Goal: Task Accomplishment & Management: Complete application form

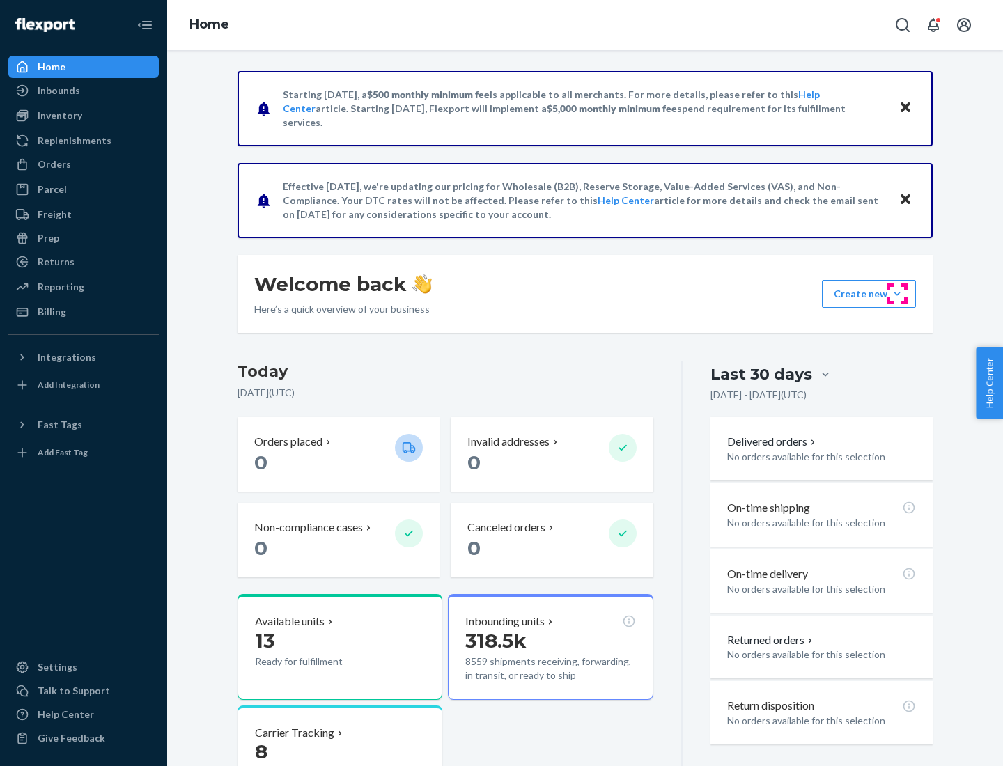
click at [897, 294] on button "Create new Create new inbound Create new order Create new product" at bounding box center [869, 294] width 94 height 28
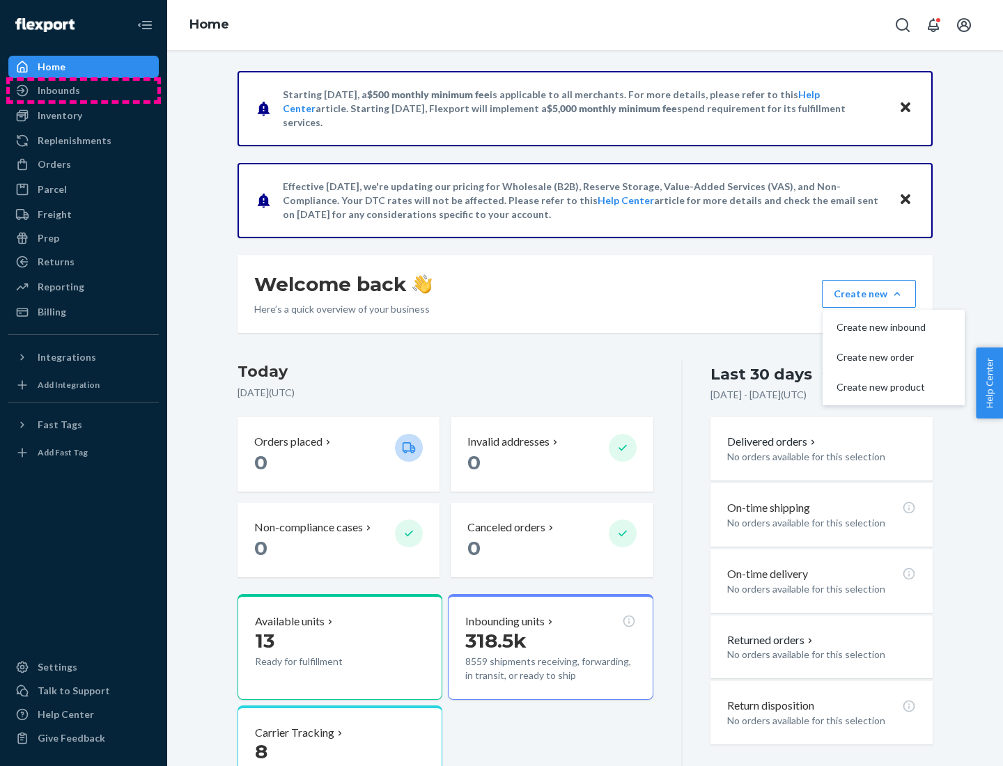
click at [84, 91] on div "Inbounds" at bounding box center [84, 91] width 148 height 20
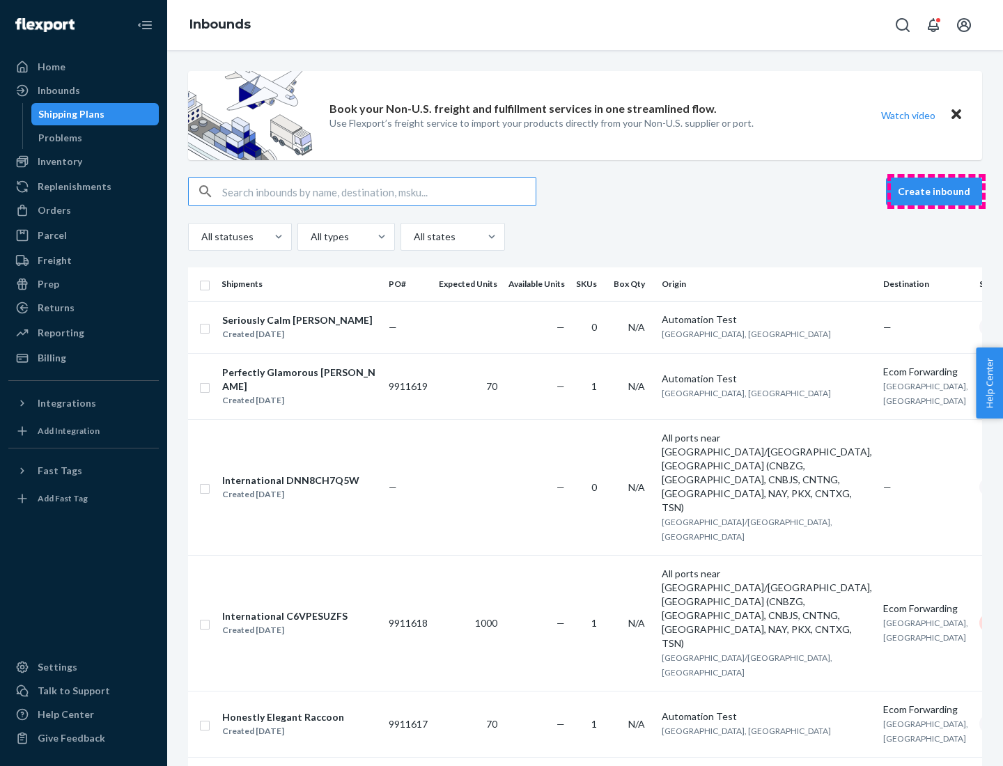
click at [936, 192] on button "Create inbound" at bounding box center [934, 192] width 96 height 28
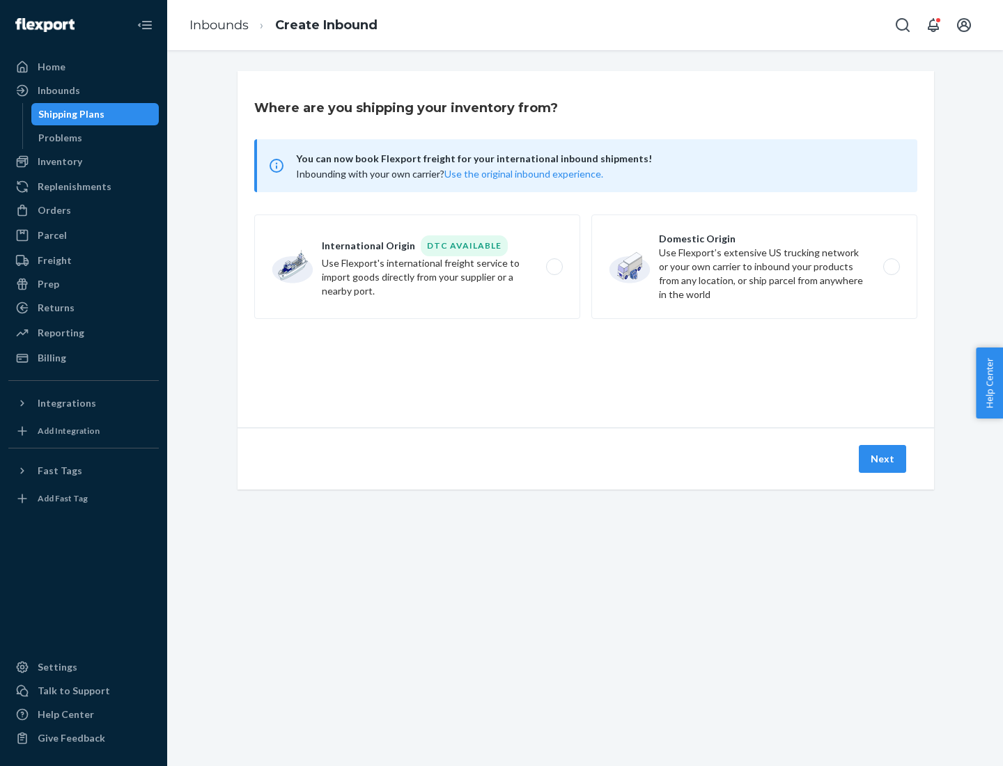
click at [754, 267] on label "Domestic Origin Use Flexport’s extensive US trucking network or your own carrie…" at bounding box center [754, 267] width 326 height 104
click at [891, 267] on input "Domestic Origin Use Flexport’s extensive US trucking network or your own carrie…" at bounding box center [895, 267] width 9 height 9
radio input "true"
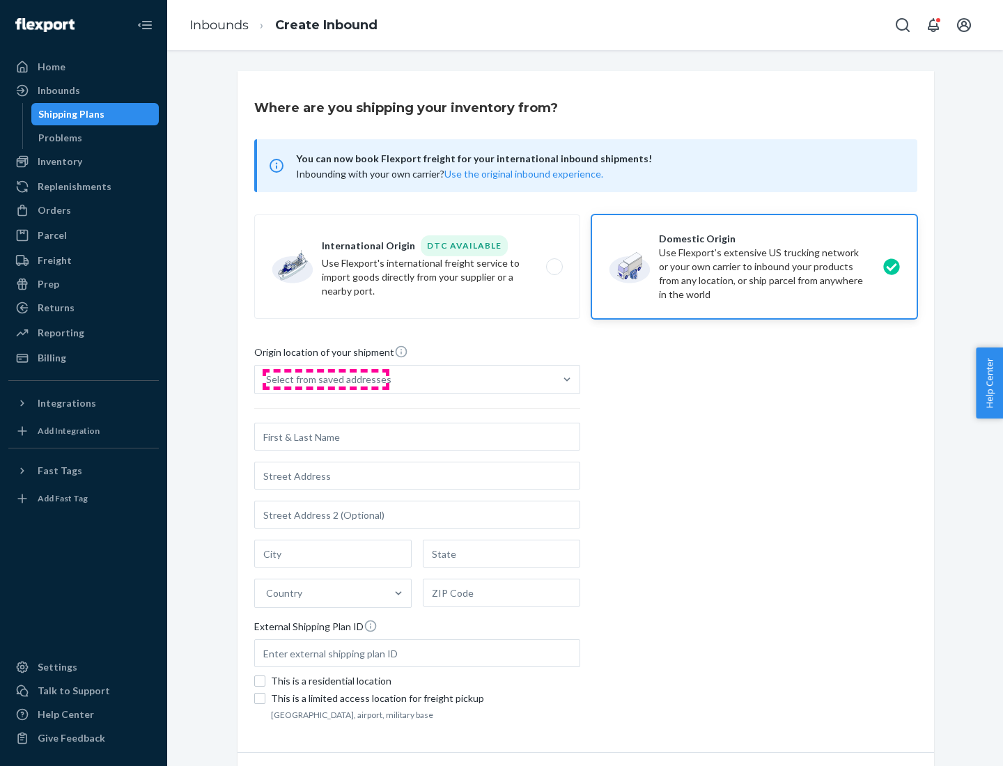
click at [325, 380] on div "Select from saved addresses" at bounding box center [328, 380] width 125 height 14
click at [267, 380] on input "Select from saved addresses" at bounding box center [266, 380] width 1 height 14
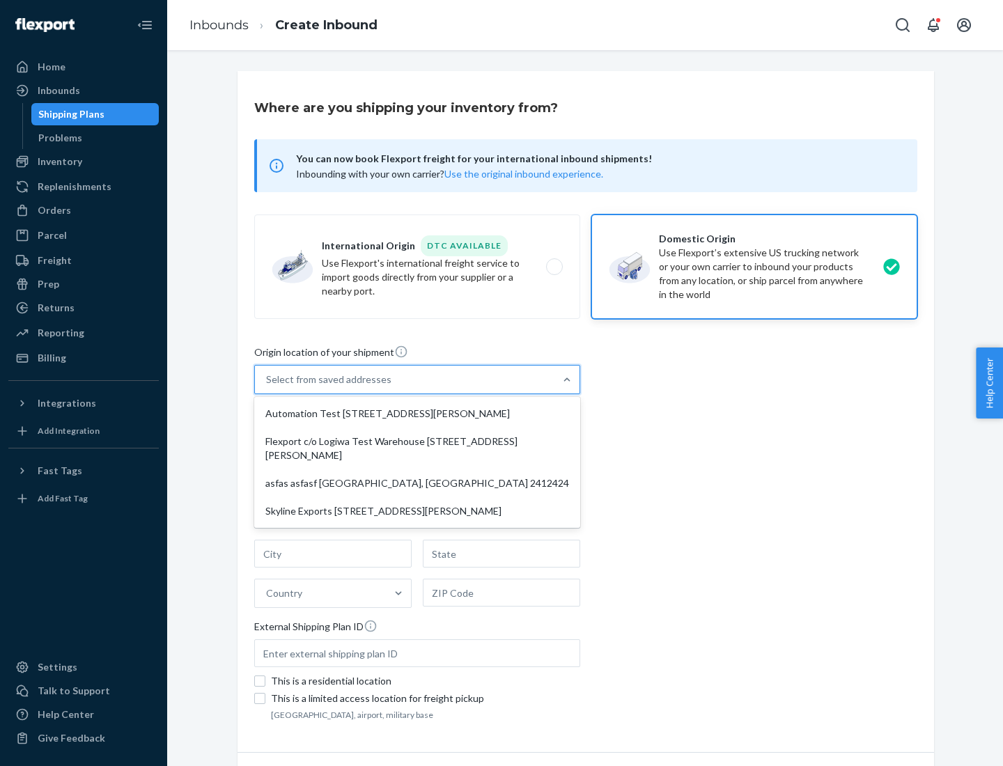
scroll to position [6, 0]
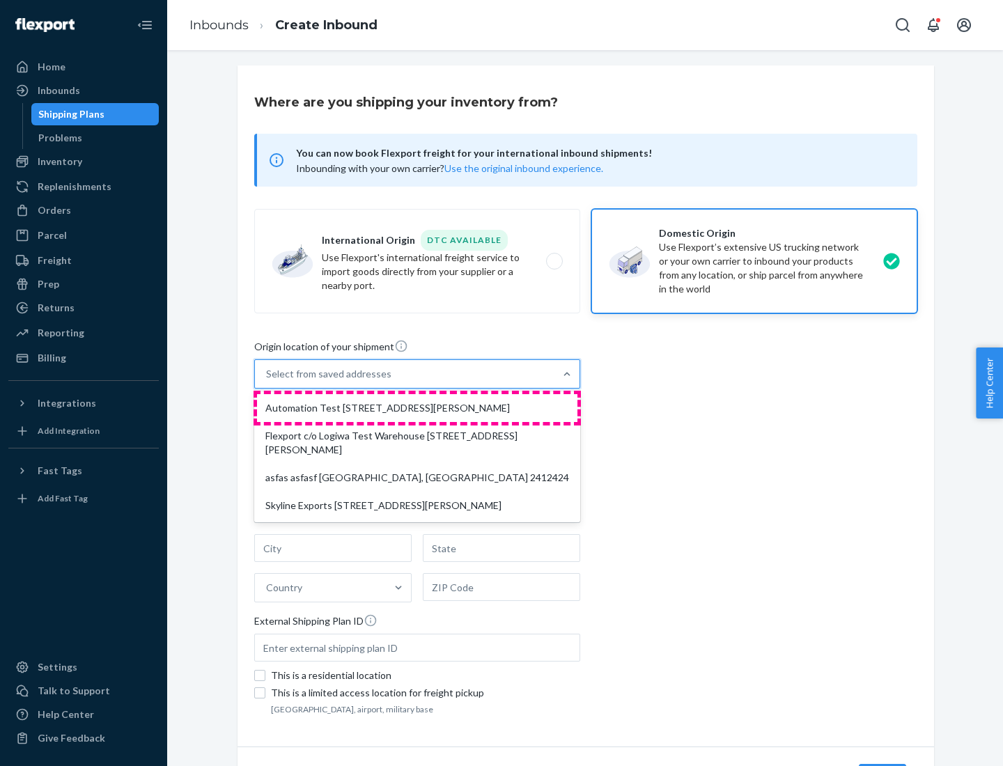
click at [417, 408] on div "Automation Test [STREET_ADDRESS][PERSON_NAME]" at bounding box center [417, 408] width 320 height 28
click at [267, 381] on input "option Automation Test [STREET_ADDRESS][PERSON_NAME] focused, 1 of 4. 4 results…" at bounding box center [266, 374] width 1 height 14
type input "Automation Test"
type input "9th Floor"
type input "[GEOGRAPHIC_DATA]"
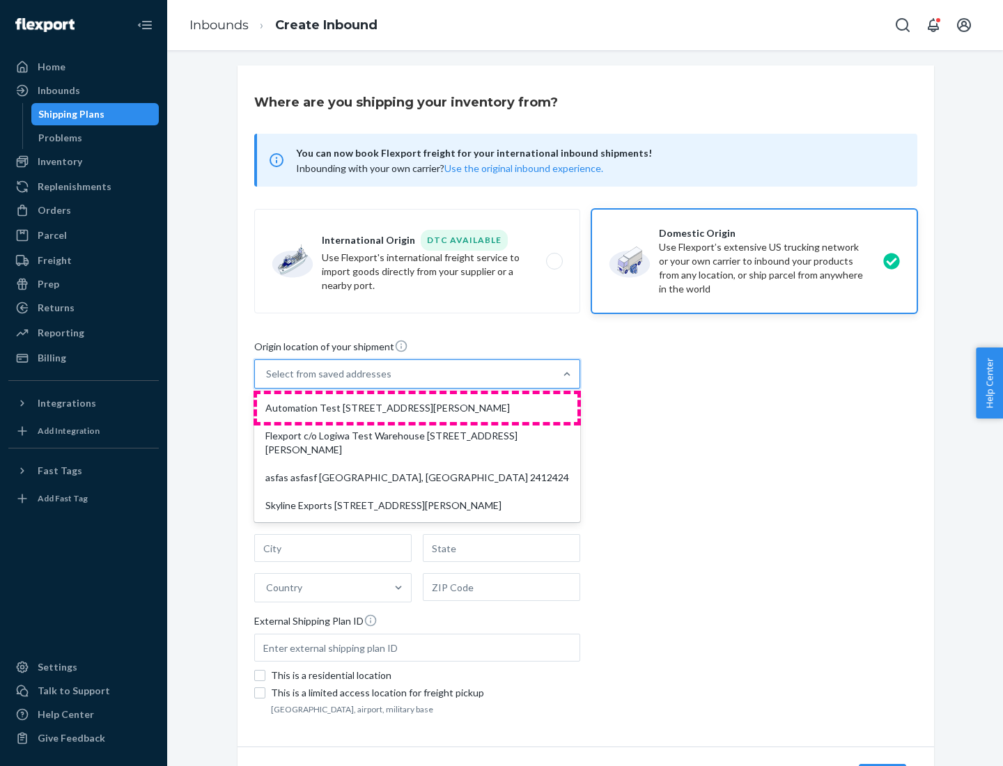
type input "CA"
type input "94104"
type input "[STREET_ADDRESS][PERSON_NAME]"
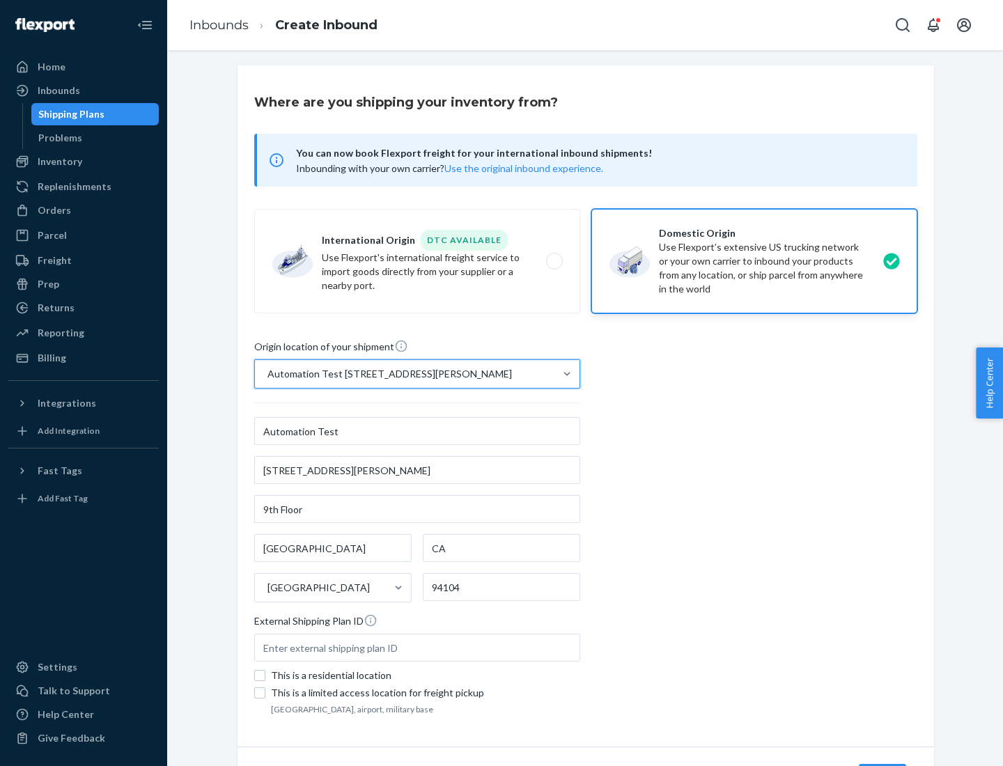
scroll to position [81, 0]
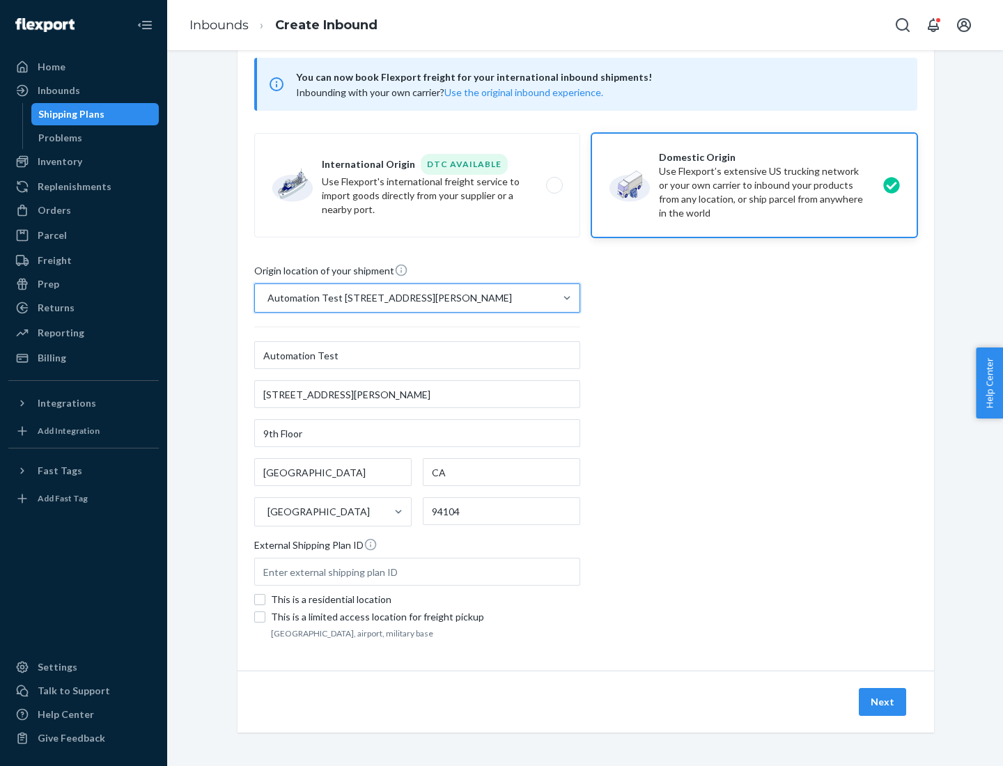
click at [883, 702] on button "Next" at bounding box center [882, 702] width 47 height 28
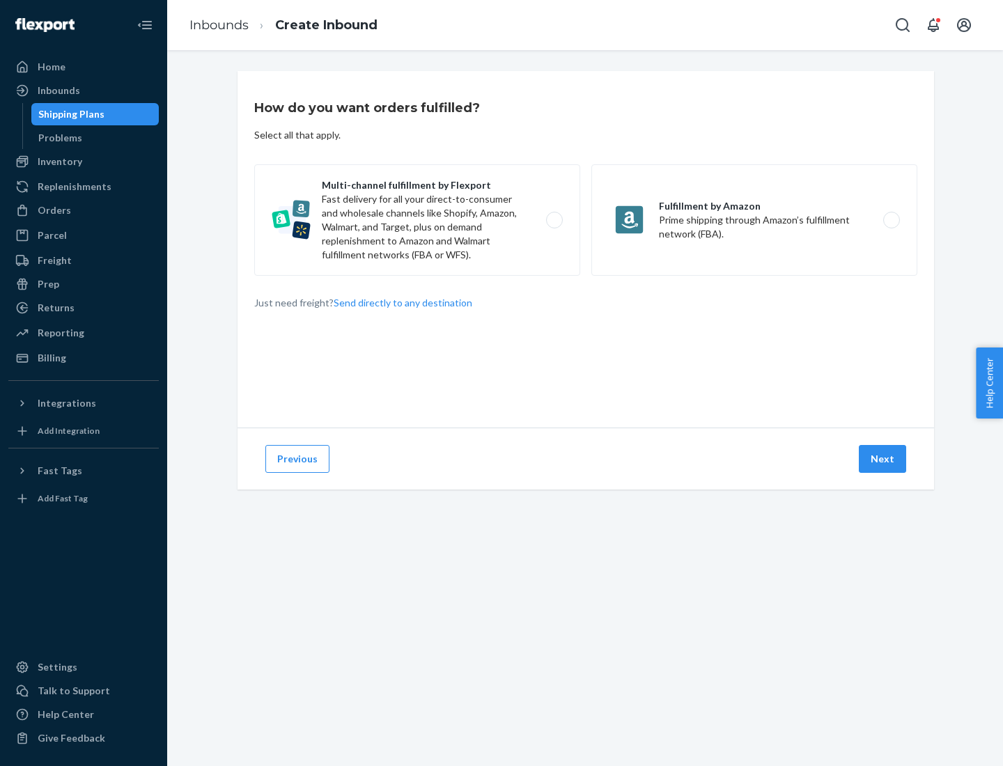
click at [417, 220] on label "Multi-channel fulfillment by Flexport Fast delivery for all your direct-to-cons…" at bounding box center [417, 219] width 326 height 111
click at [554, 220] on input "Multi-channel fulfillment by Flexport Fast delivery for all your direct-to-cons…" at bounding box center [558, 220] width 9 height 9
radio input "true"
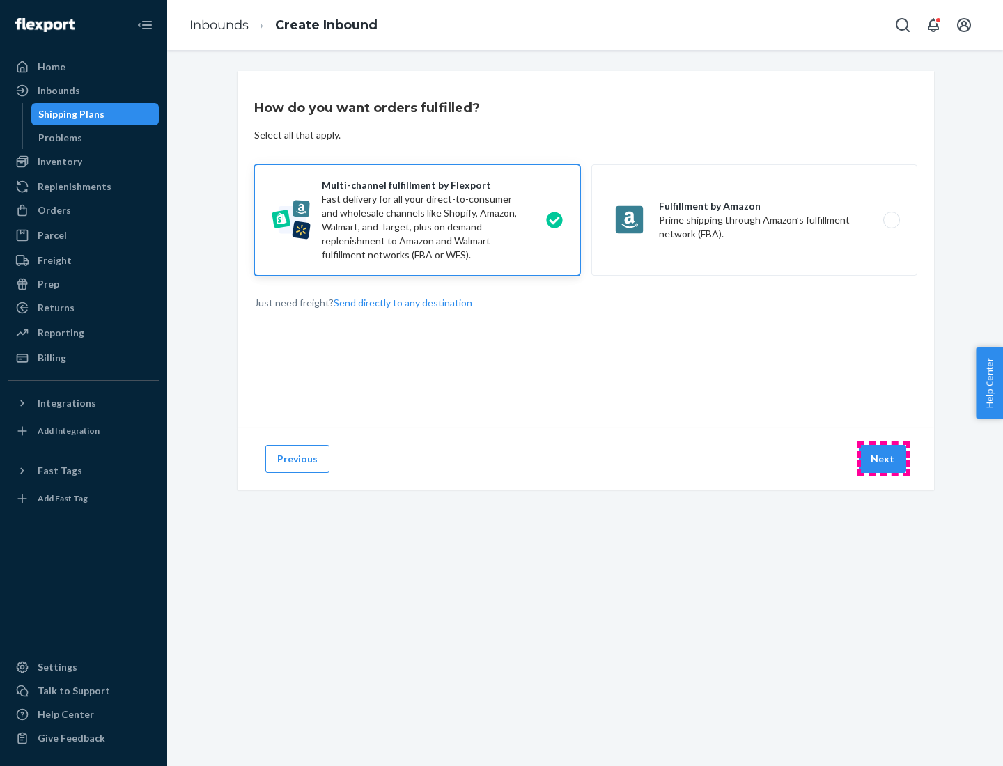
click at [883, 459] on button "Next" at bounding box center [882, 459] width 47 height 28
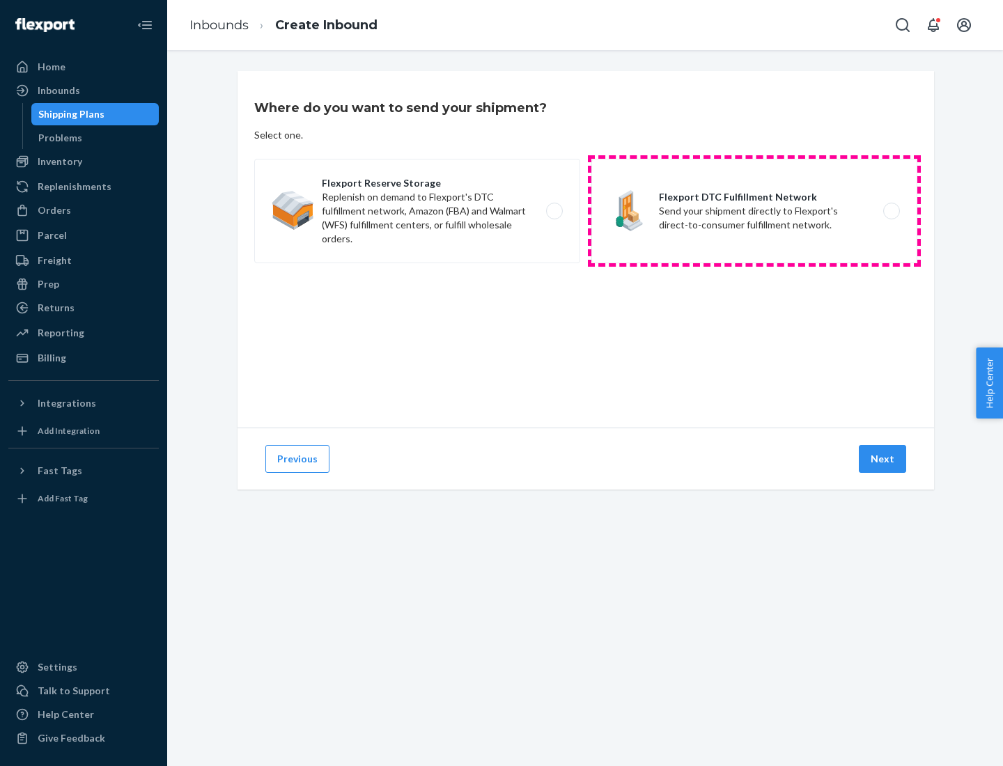
click at [754, 211] on label "Flexport DTC Fulfillment Network Send your shipment directly to Flexport's dire…" at bounding box center [754, 211] width 326 height 104
click at [891, 211] on input "Flexport DTC Fulfillment Network Send your shipment directly to Flexport's dire…" at bounding box center [895, 211] width 9 height 9
radio input "true"
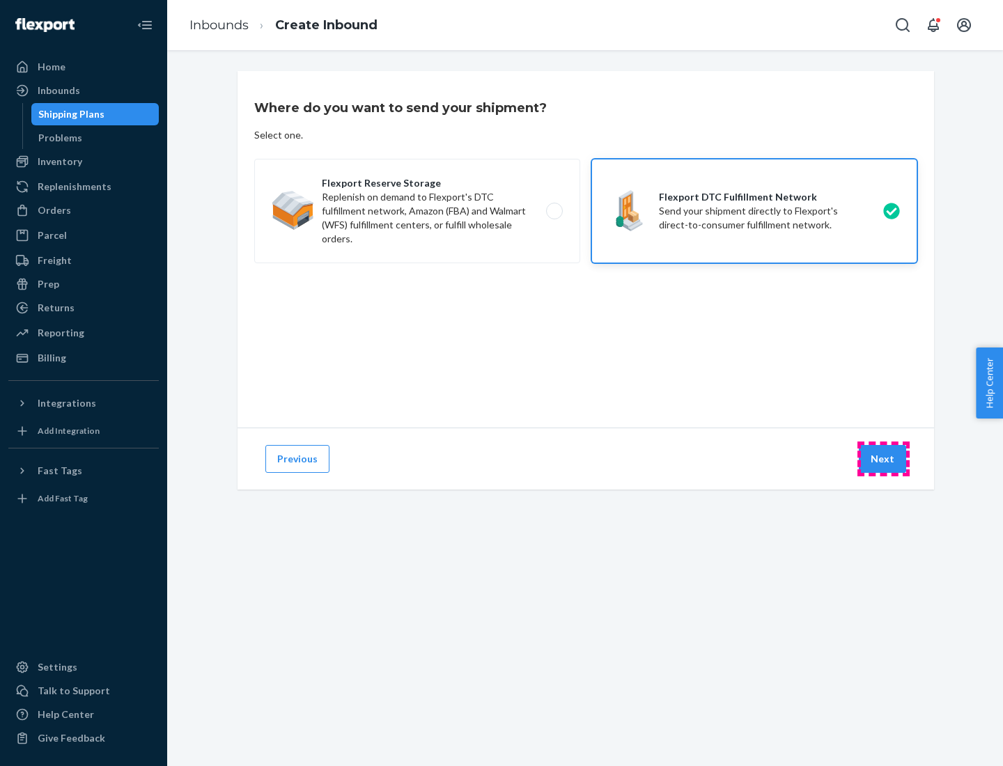
click at [883, 459] on button "Next" at bounding box center [882, 459] width 47 height 28
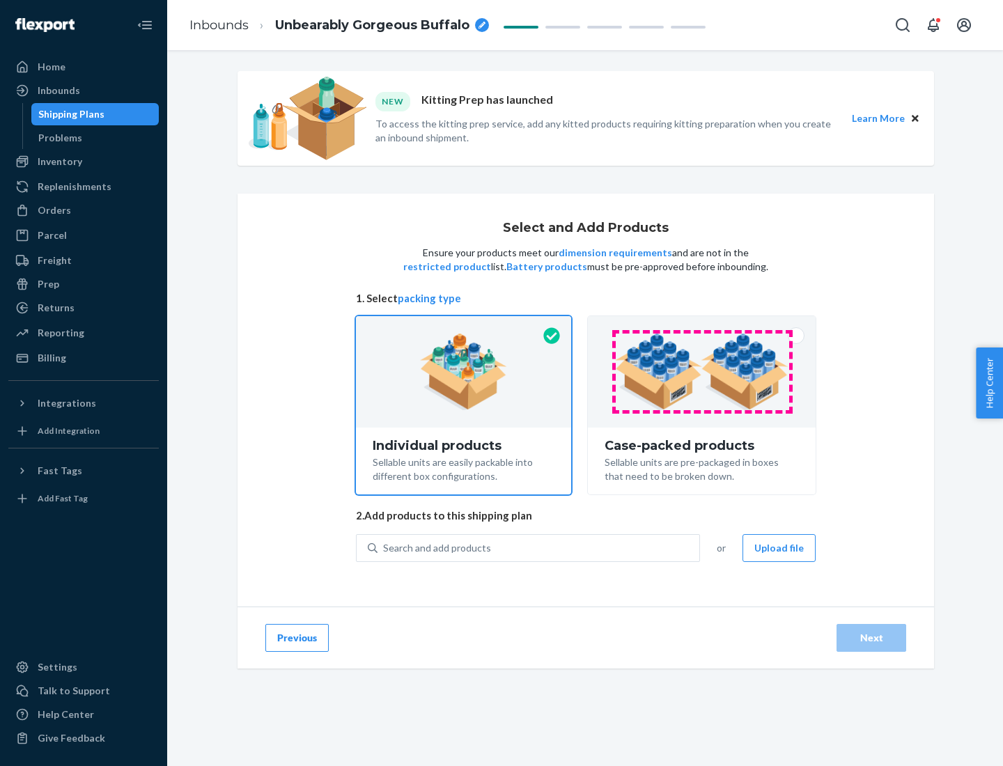
click at [702, 372] on img at bounding box center [701, 372] width 173 height 77
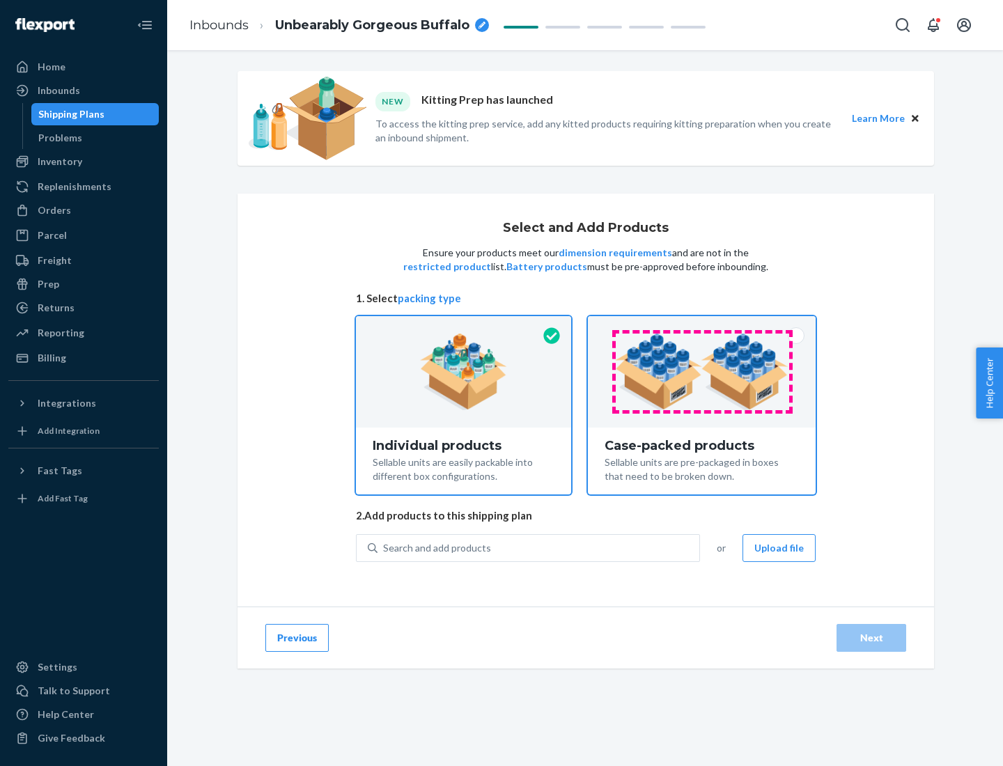
click at [702, 325] on input "Case-packed products Sellable units are pre-packaged in boxes that need to be b…" at bounding box center [701, 320] width 9 height 9
radio input "true"
radio input "false"
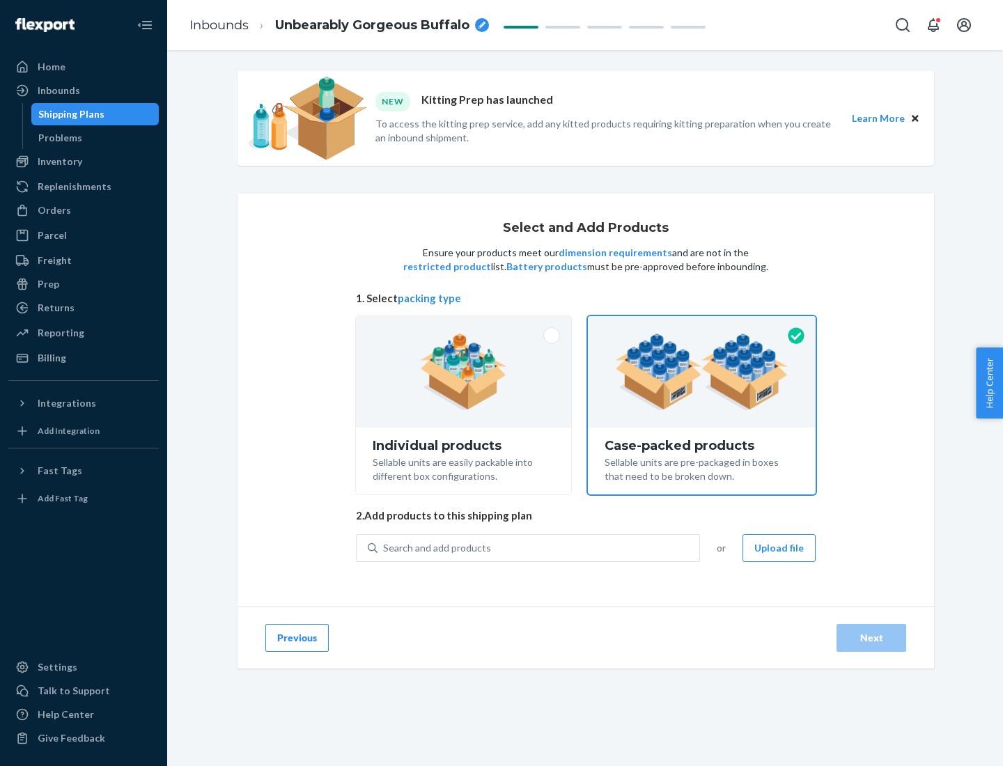
click at [539, 547] on div "Search and add products" at bounding box center [538, 548] width 322 height 25
click at [384, 547] on input "Search and add products" at bounding box center [383, 548] width 1 height 14
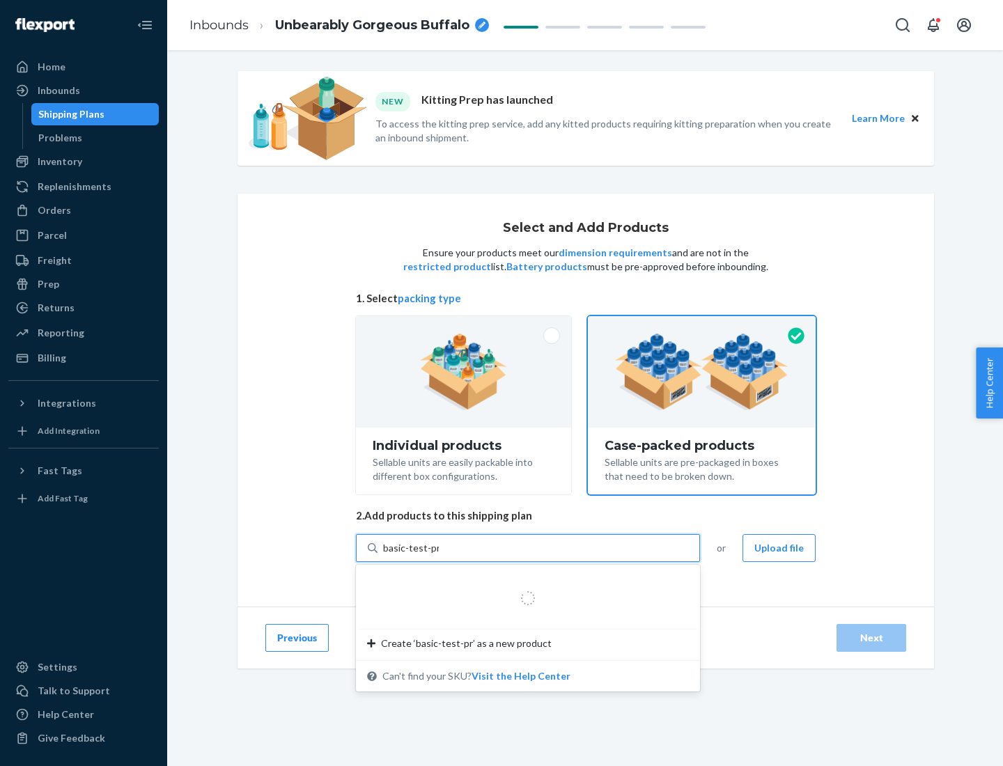
type input "basic-test-product-1"
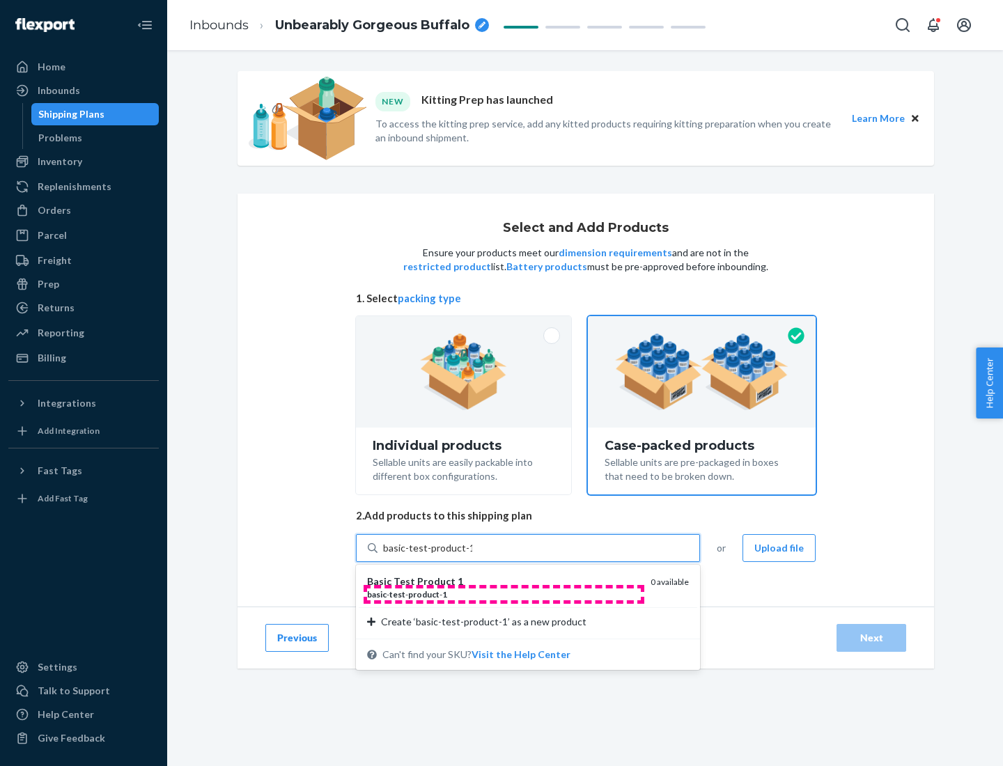
click at [504, 594] on div "basic - test - product - 1" at bounding box center [503, 594] width 272 height 12
click at [472, 555] on input "basic-test-product-1" at bounding box center [427, 548] width 89 height 14
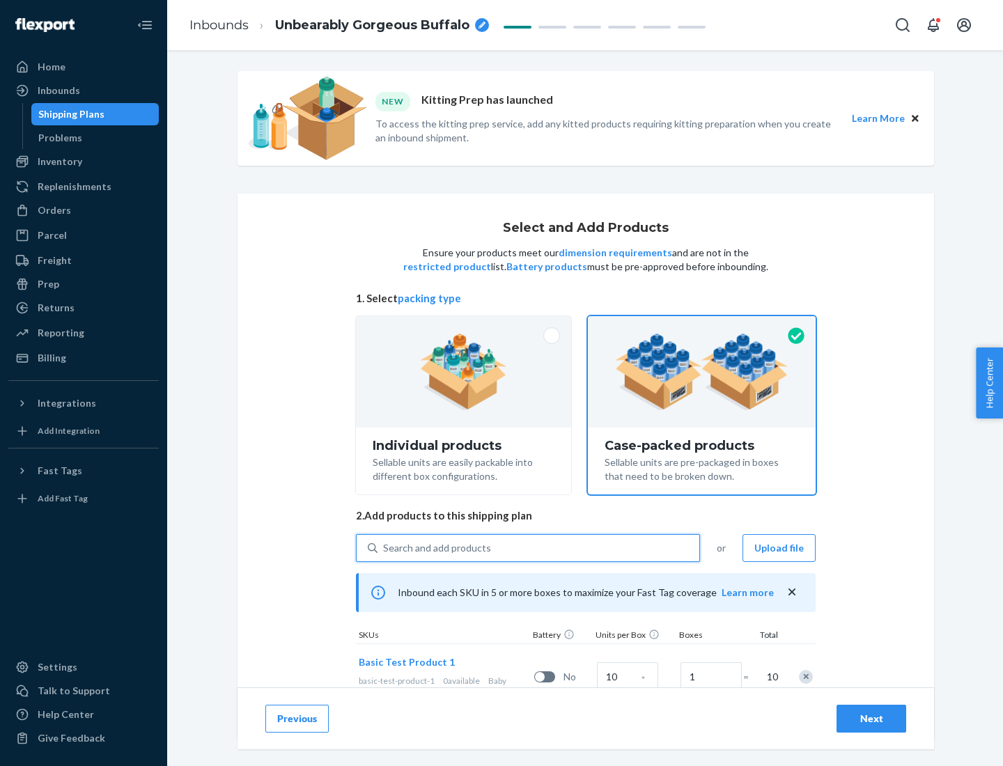
scroll to position [50, 0]
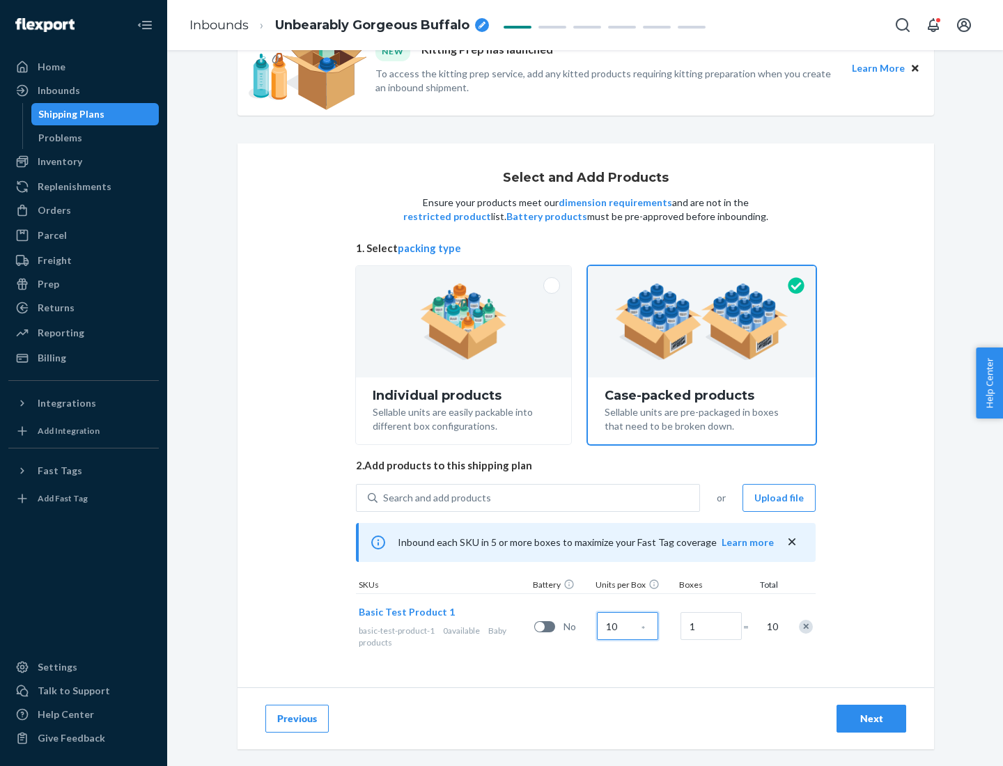
type input "10"
type input "7"
click at [871, 719] on div "Next" at bounding box center [871, 719] width 46 height 14
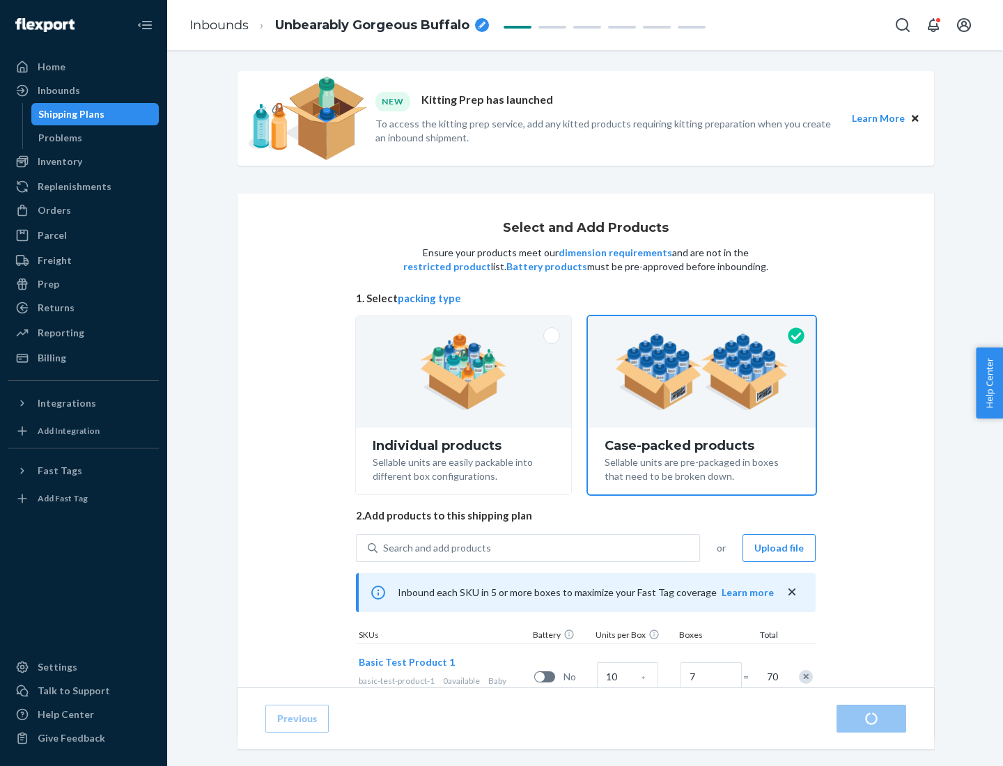
radio input "true"
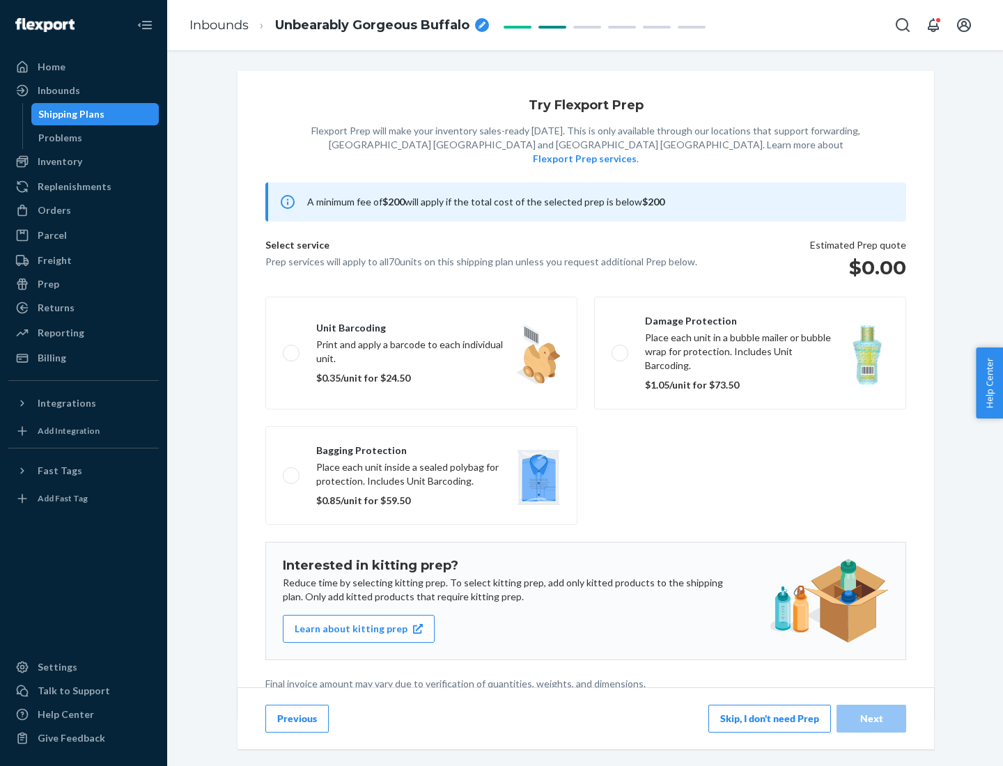
scroll to position [3, 0]
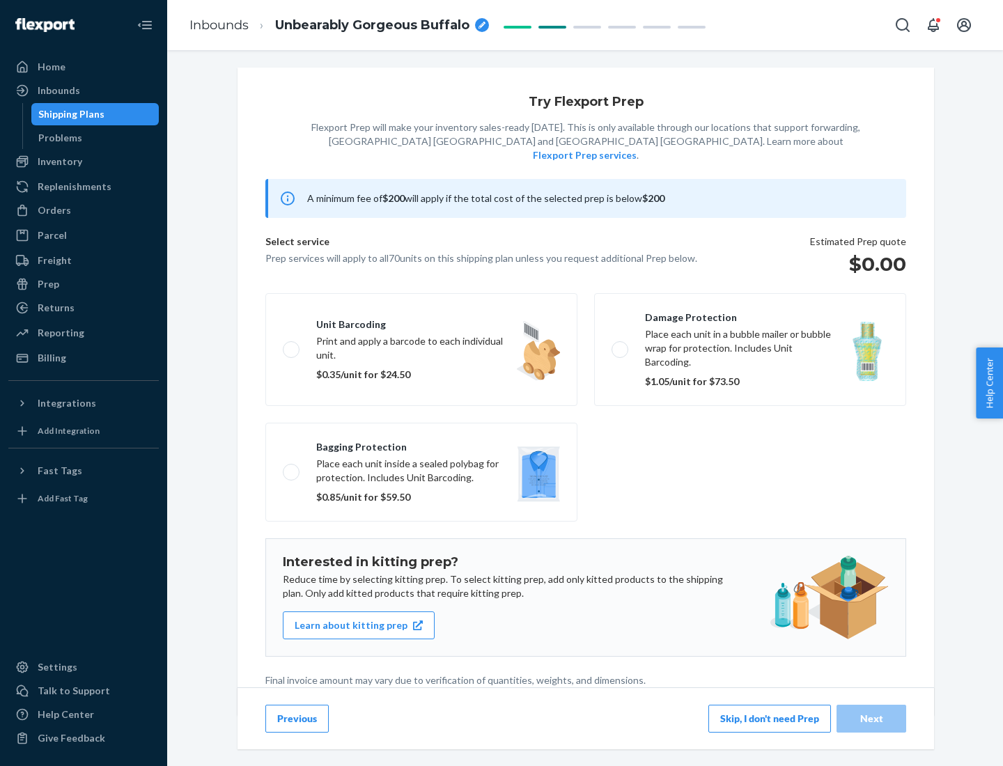
click at [421, 444] on label "Bagging protection Place each unit inside a sealed polybag for protection. Incl…" at bounding box center [421, 472] width 312 height 99
click at [292, 467] on input "Bagging protection Place each unit inside a sealed polybag for protection. Incl…" at bounding box center [287, 471] width 9 height 9
checkbox input "true"
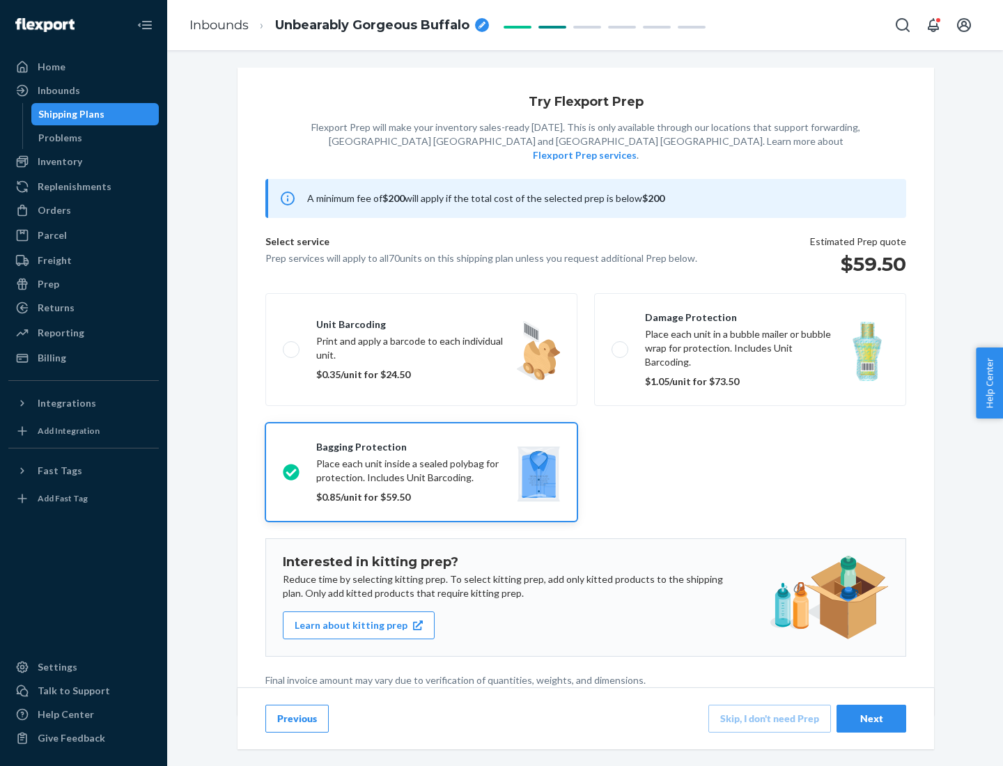
click at [871, 718] on div "Next" at bounding box center [871, 719] width 46 height 14
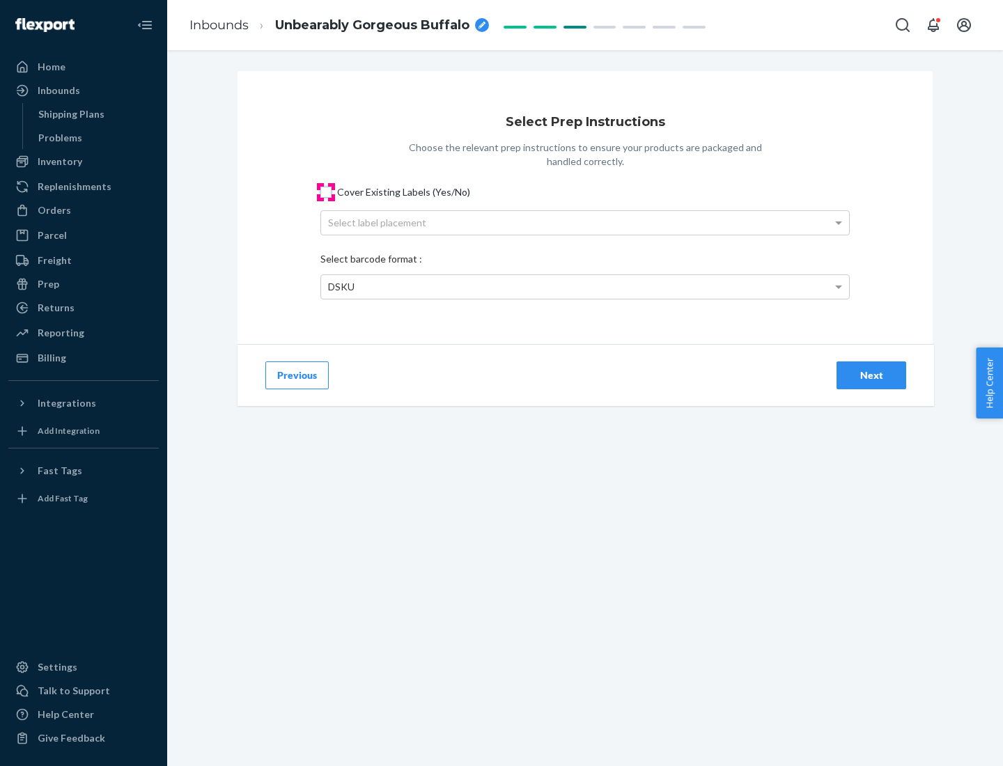
click at [326, 192] on input "Cover Existing Labels (Yes/No)" at bounding box center [325, 192] width 11 height 11
checkbox input "true"
click at [585, 222] on div "Select label placement" at bounding box center [585, 223] width 528 height 24
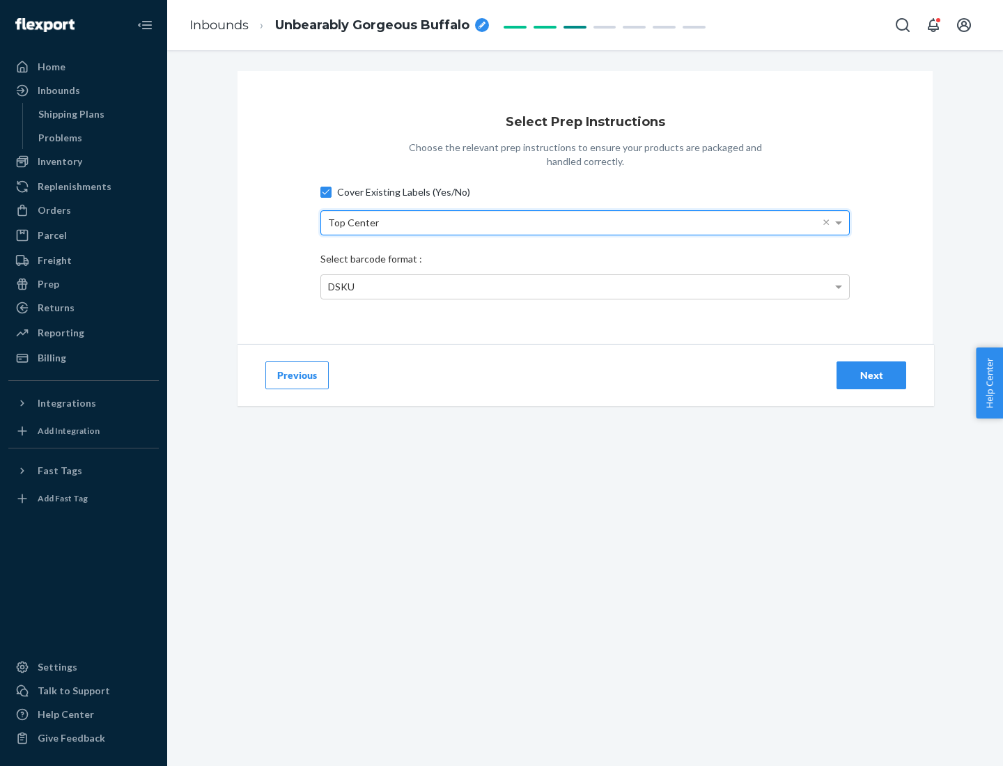
click at [585, 286] on div "DSKU" at bounding box center [585, 287] width 528 height 24
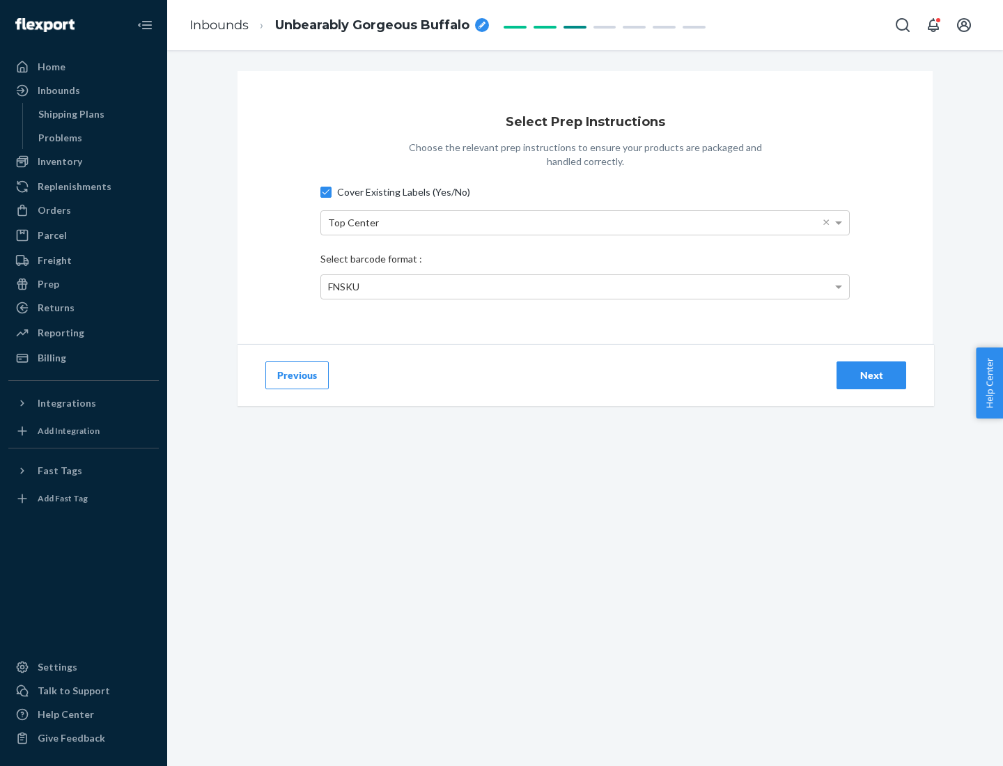
click at [871, 375] on div "Next" at bounding box center [871, 375] width 46 height 14
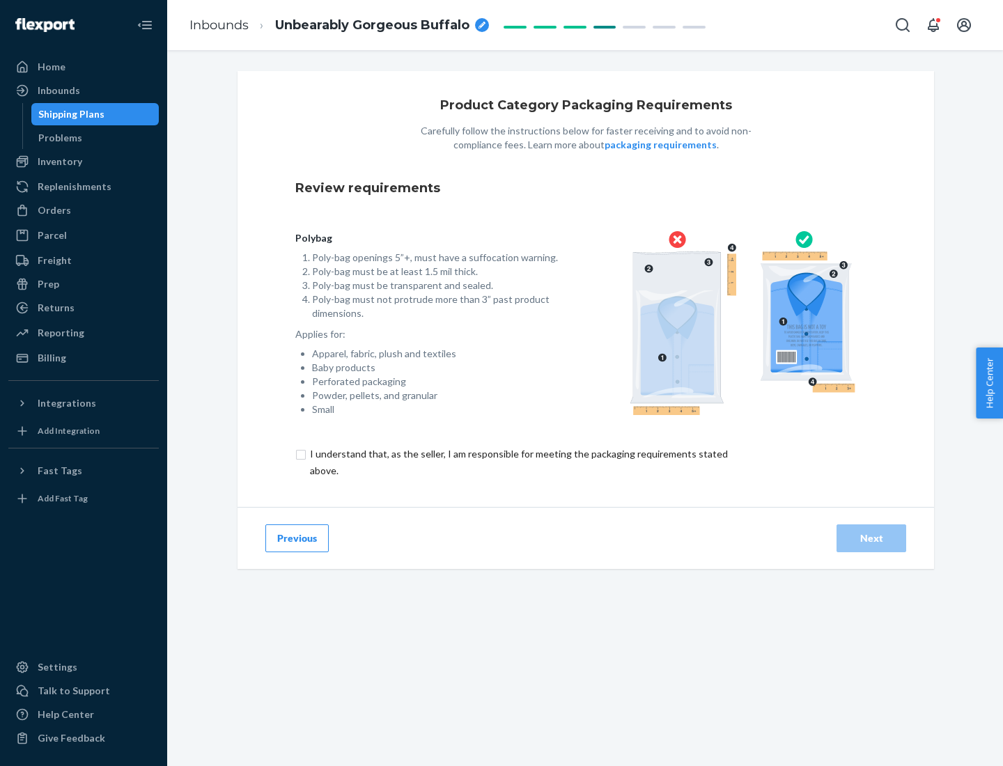
click at [517, 462] on input "checkbox" at bounding box center [526, 462] width 463 height 33
checkbox input "true"
click at [871, 538] on div "Next" at bounding box center [871, 538] width 46 height 14
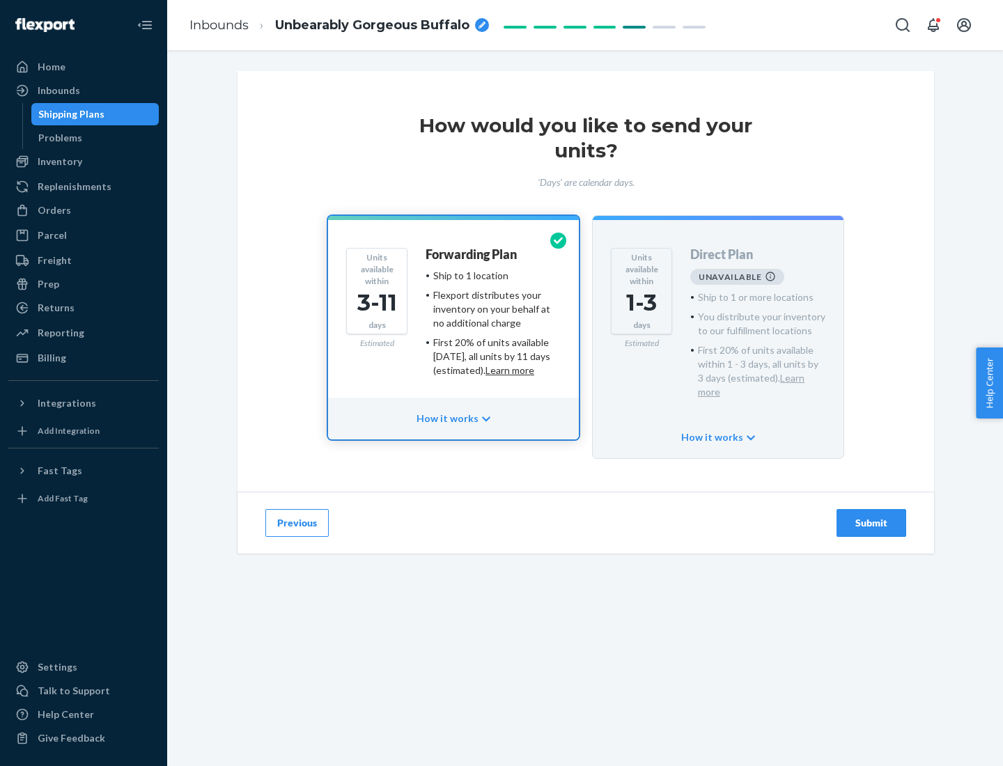
click at [472, 254] on h4 "Forwarding Plan" at bounding box center [471, 255] width 91 height 14
click at [871, 516] on div "Submit" at bounding box center [871, 523] width 46 height 14
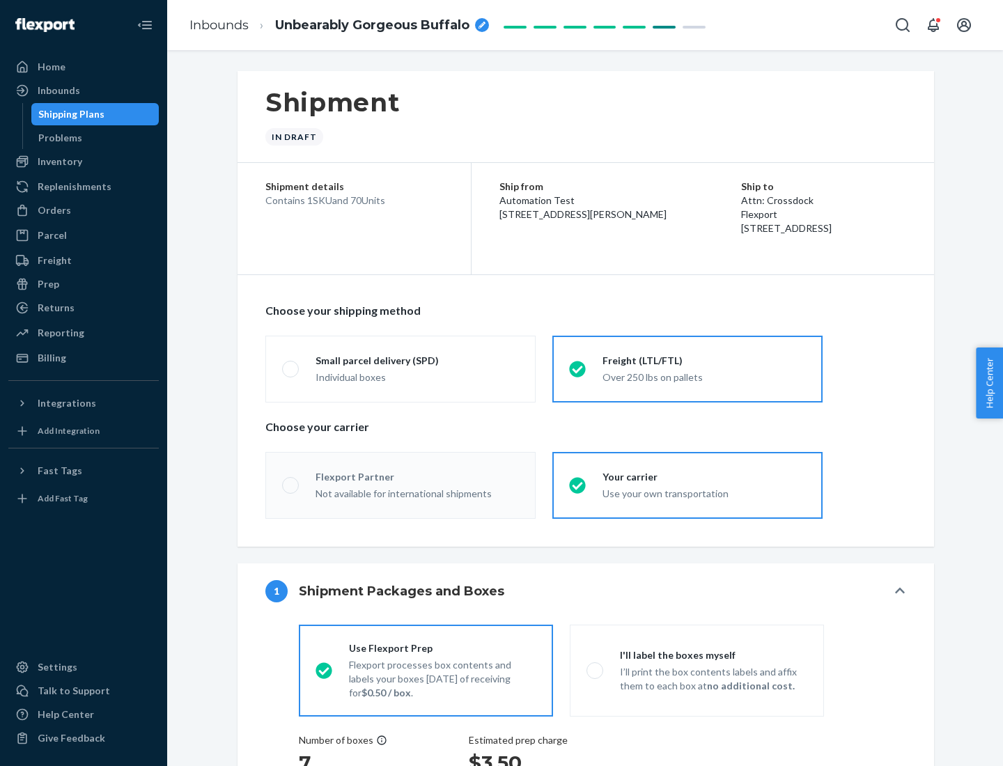
radio input "true"
radio input "false"
radio input "true"
radio input "false"
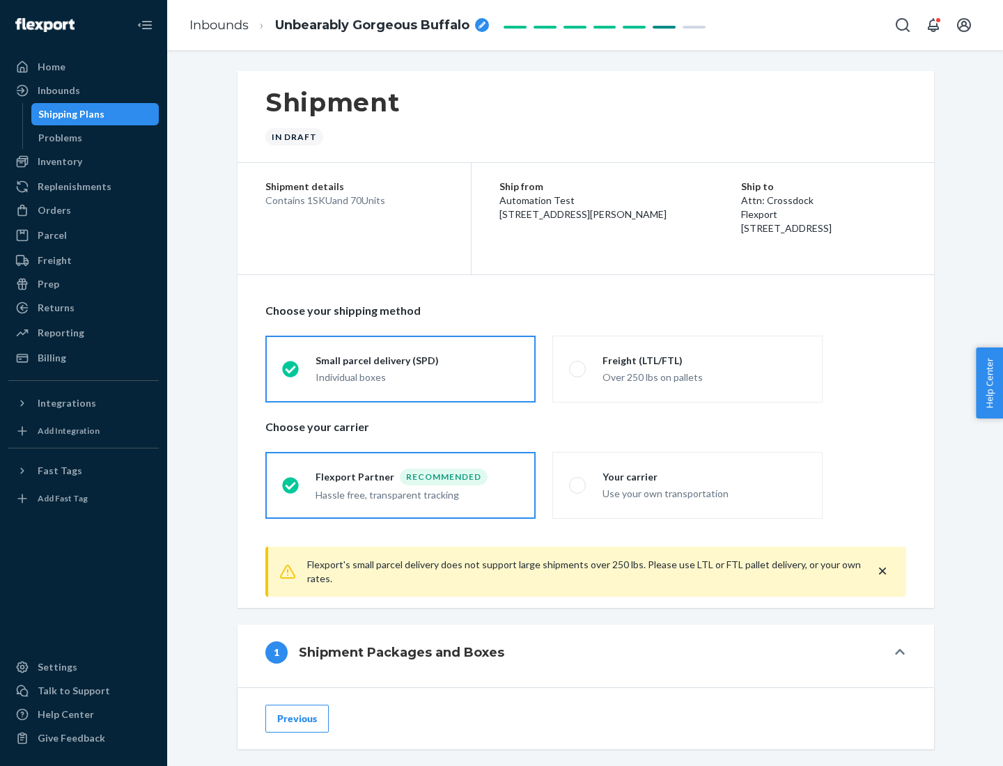
click at [687, 368] on div "Over 250 lbs on pallets" at bounding box center [703, 376] width 203 height 17
click at [578, 368] on input "Freight (LTL/FTL) Over 250 lbs on pallets" at bounding box center [573, 368] width 9 height 9
radio input "true"
radio input "false"
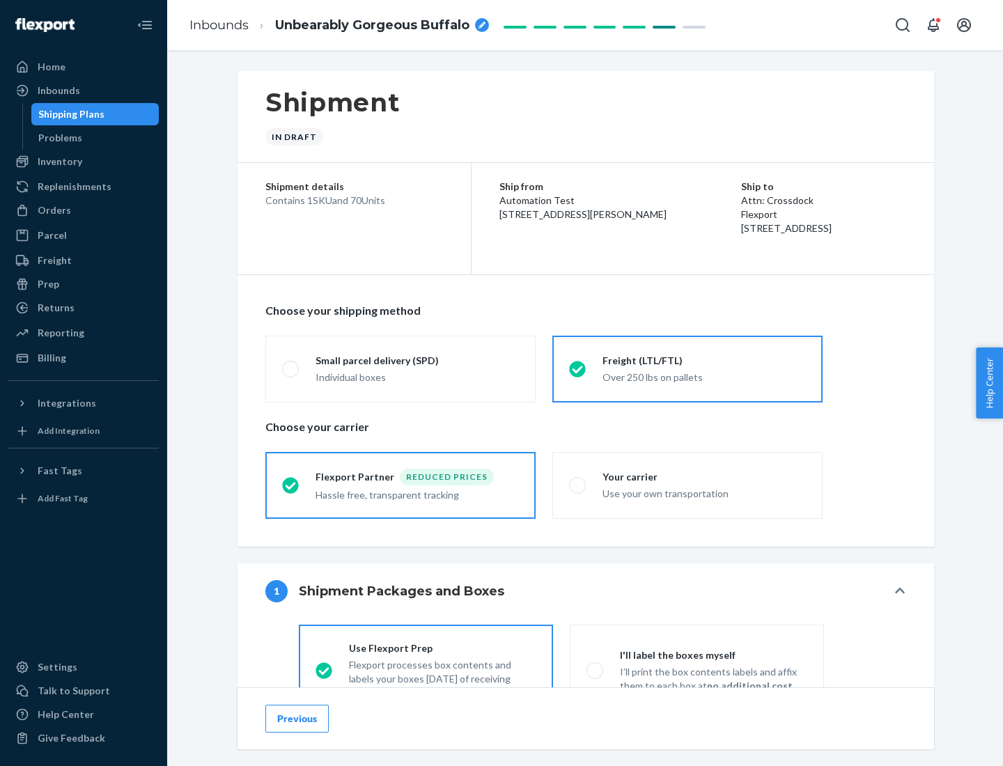
scroll to position [77, 0]
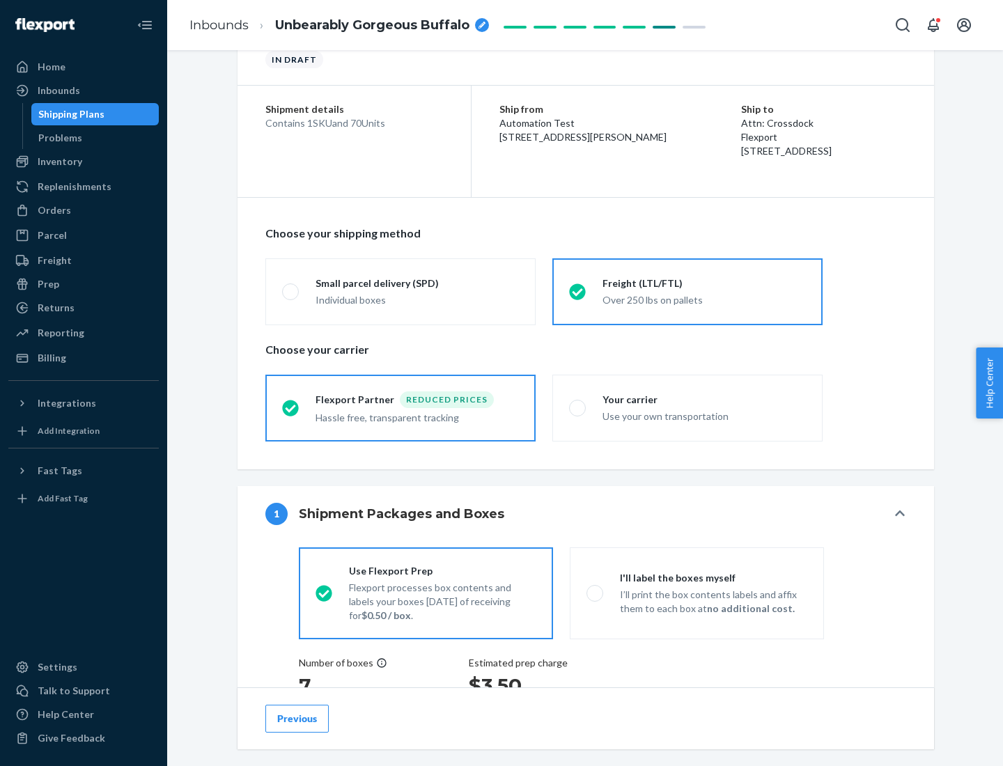
click at [687, 407] on div "Use your own transportation" at bounding box center [703, 415] width 203 height 17
click at [578, 407] on input "Your carrier Use your own transportation" at bounding box center [573, 407] width 9 height 9
radio input "true"
radio input "false"
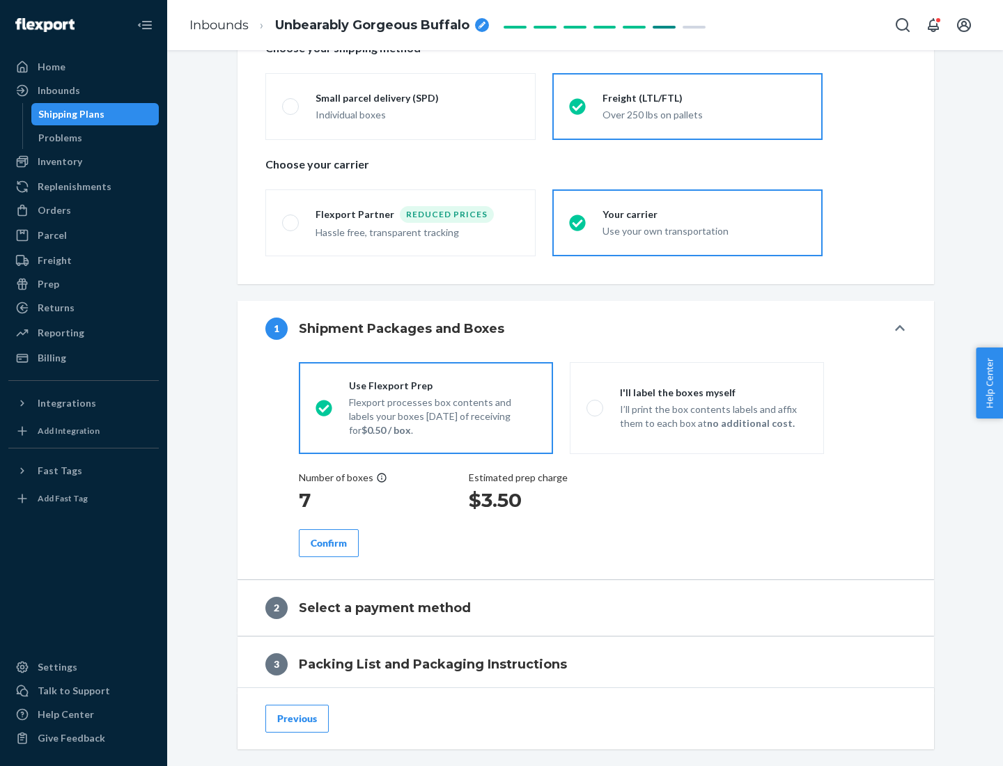
click at [696, 407] on p "I’ll print the box contents labels and affix them to each box at no additional …" at bounding box center [713, 417] width 187 height 28
click at [595, 407] on input "I'll label the boxes myself I’ll print the box contents labels and affix them t…" at bounding box center [590, 407] width 9 height 9
radio input "true"
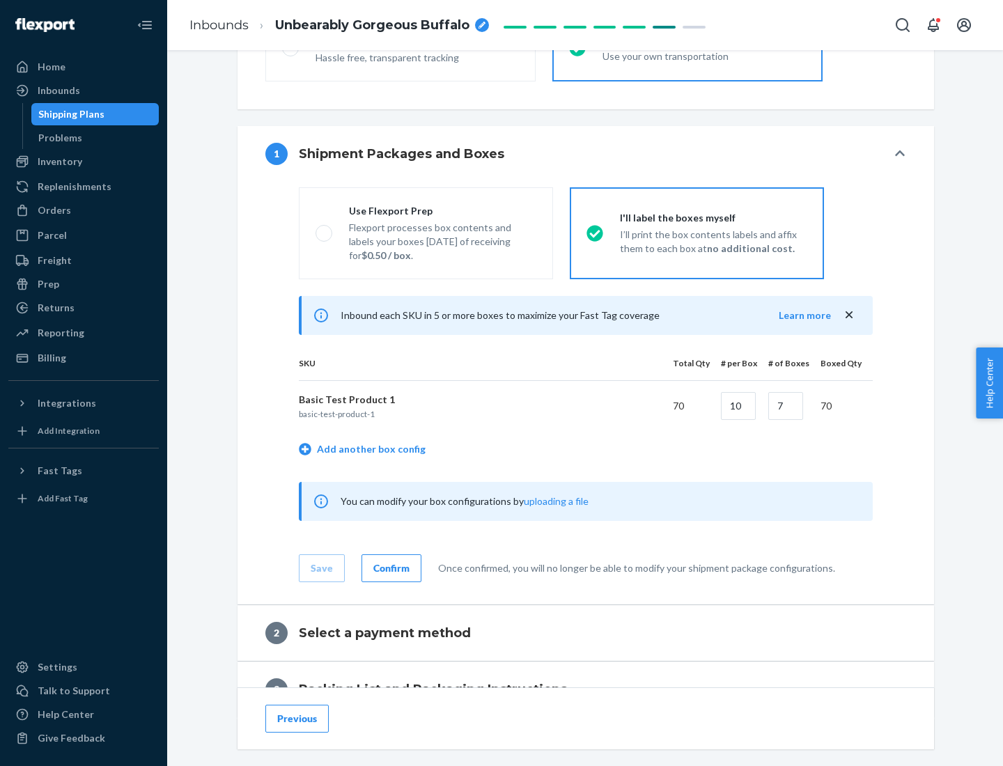
scroll to position [240, 0]
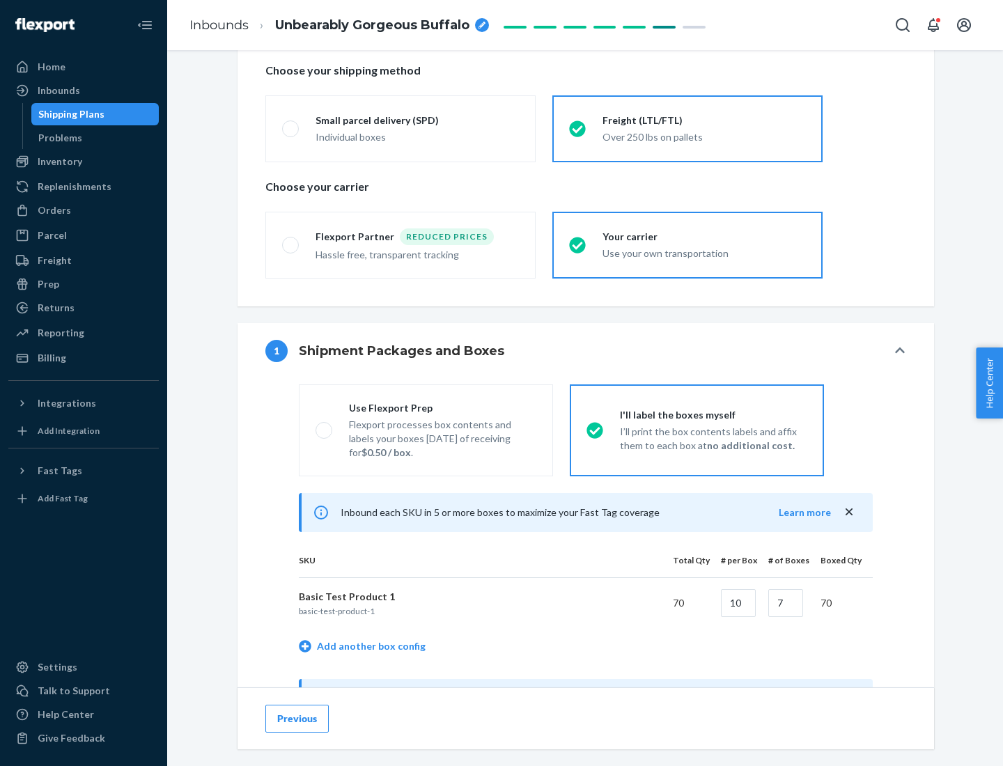
click at [442, 407] on div "Use Flexport Prep" at bounding box center [442, 408] width 187 height 14
click at [325, 426] on input "Use Flexport Prep Flexport processes box contents and labels your boxes [DATE] …" at bounding box center [319, 430] width 9 height 9
radio input "true"
radio input "false"
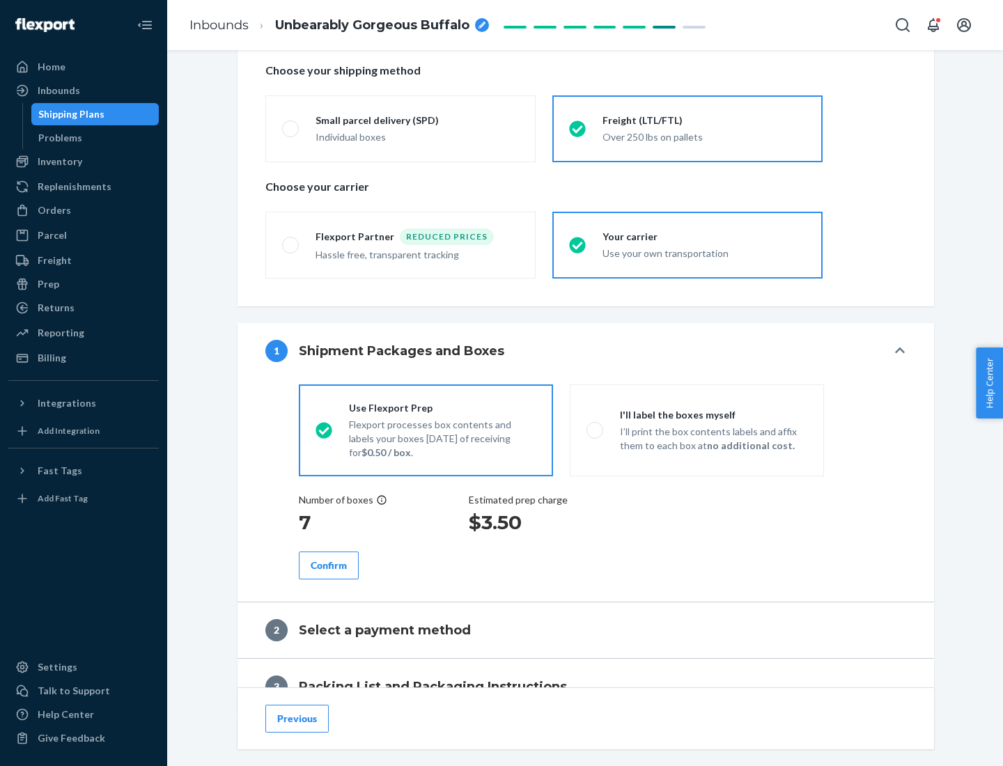
scroll to position [398, 0]
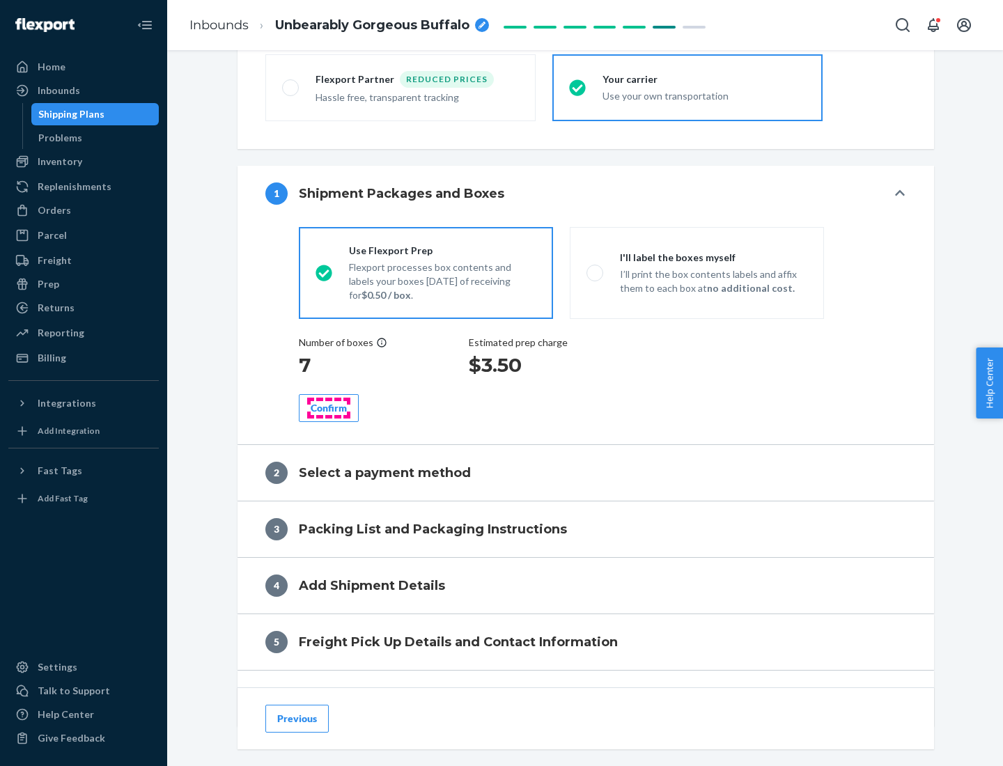
click at [329, 407] on div "Confirm" at bounding box center [329, 408] width 36 height 14
radio input "false"
